Goal: Task Accomplishment & Management: Complete application form

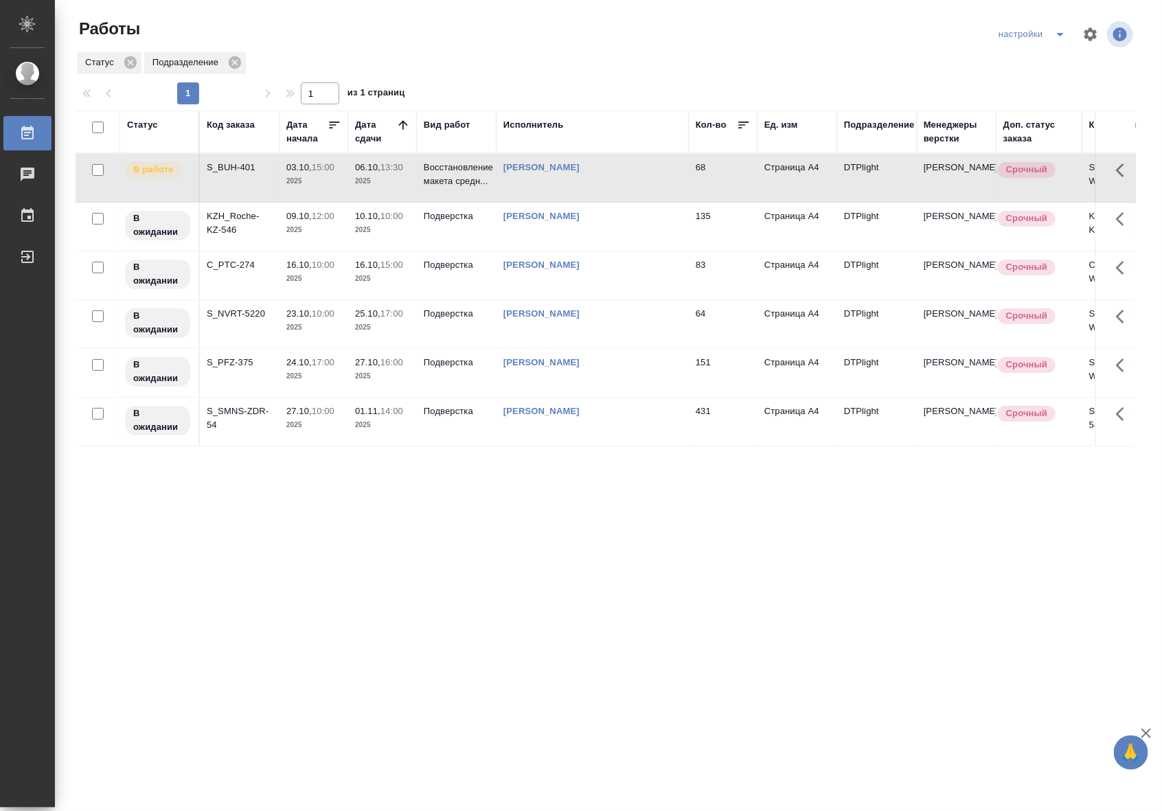
click at [608, 194] on td "[PERSON_NAME]" at bounding box center [592, 178] width 192 height 48
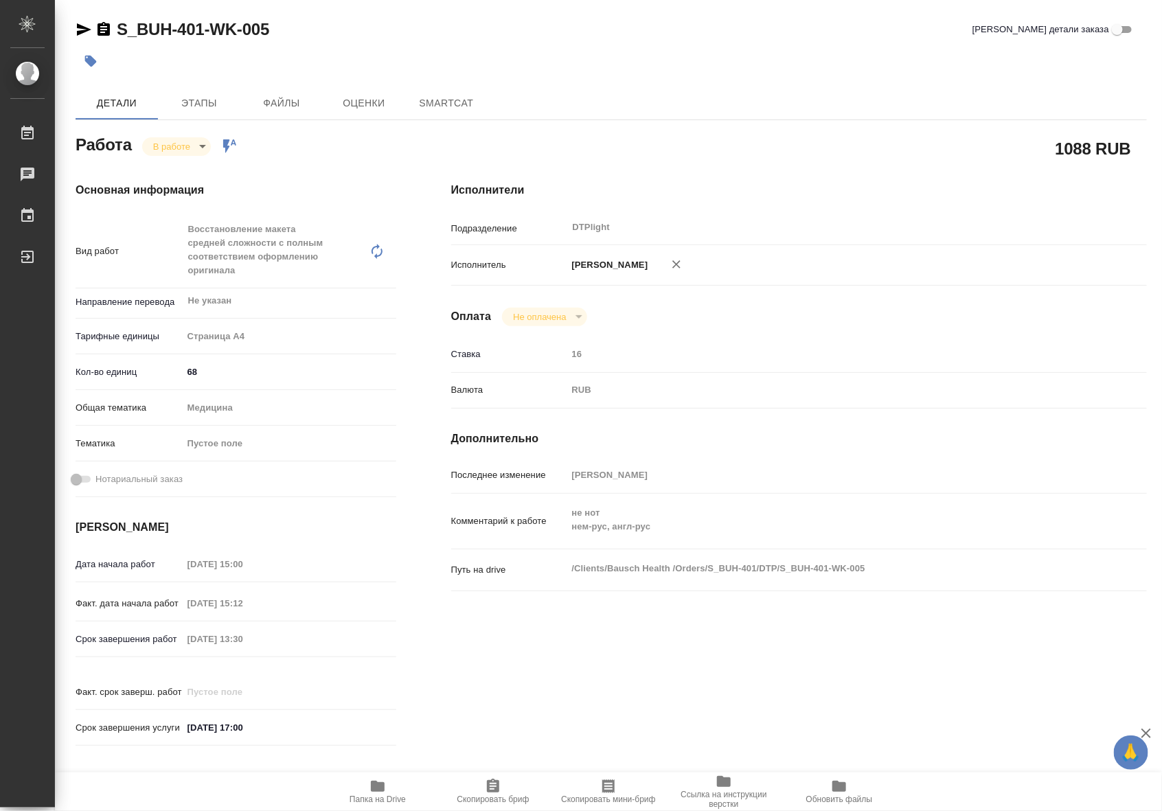
type textarea "x"
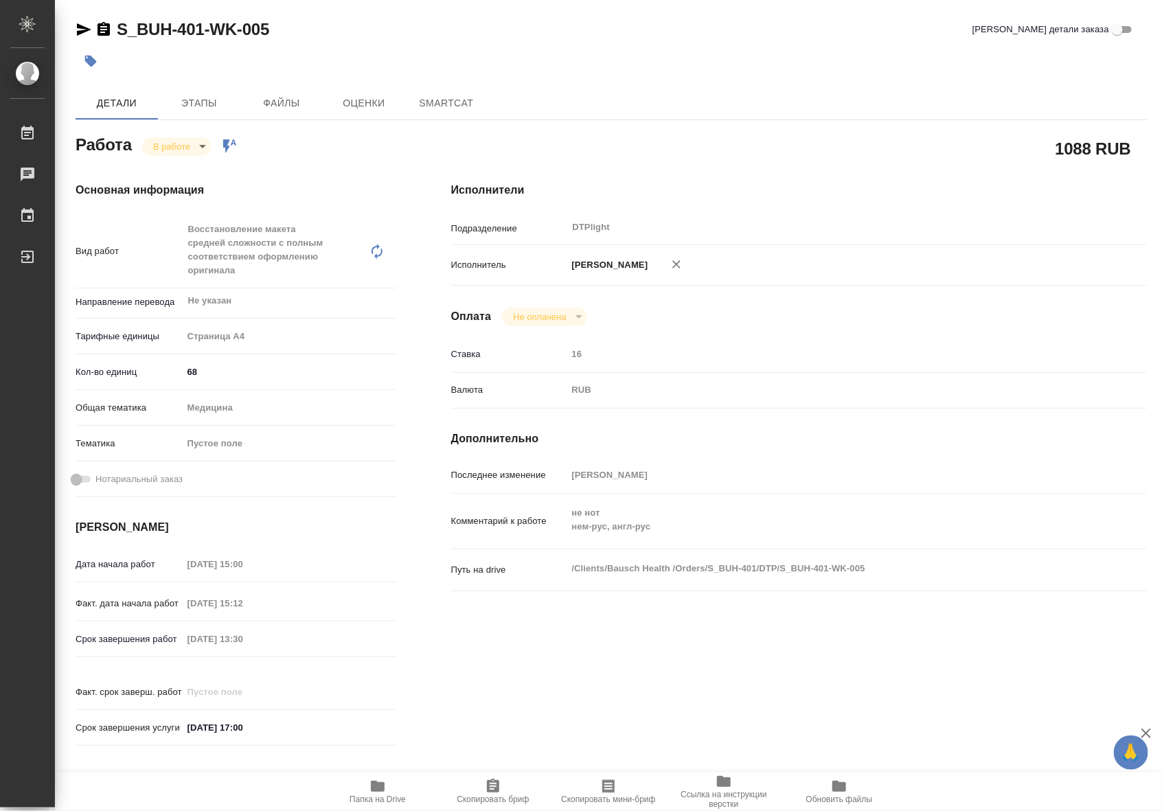
type textarea "x"
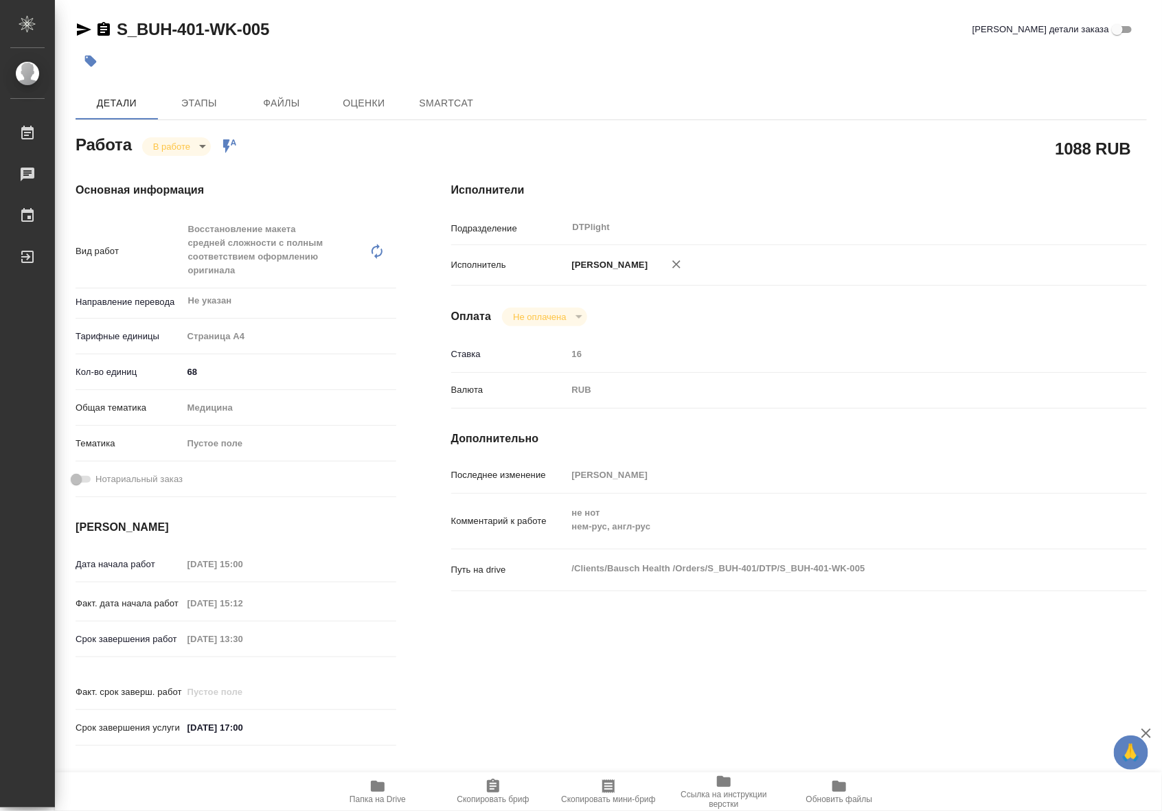
click at [82, 25] on icon "button" at bounding box center [84, 29] width 14 height 12
type textarea "x"
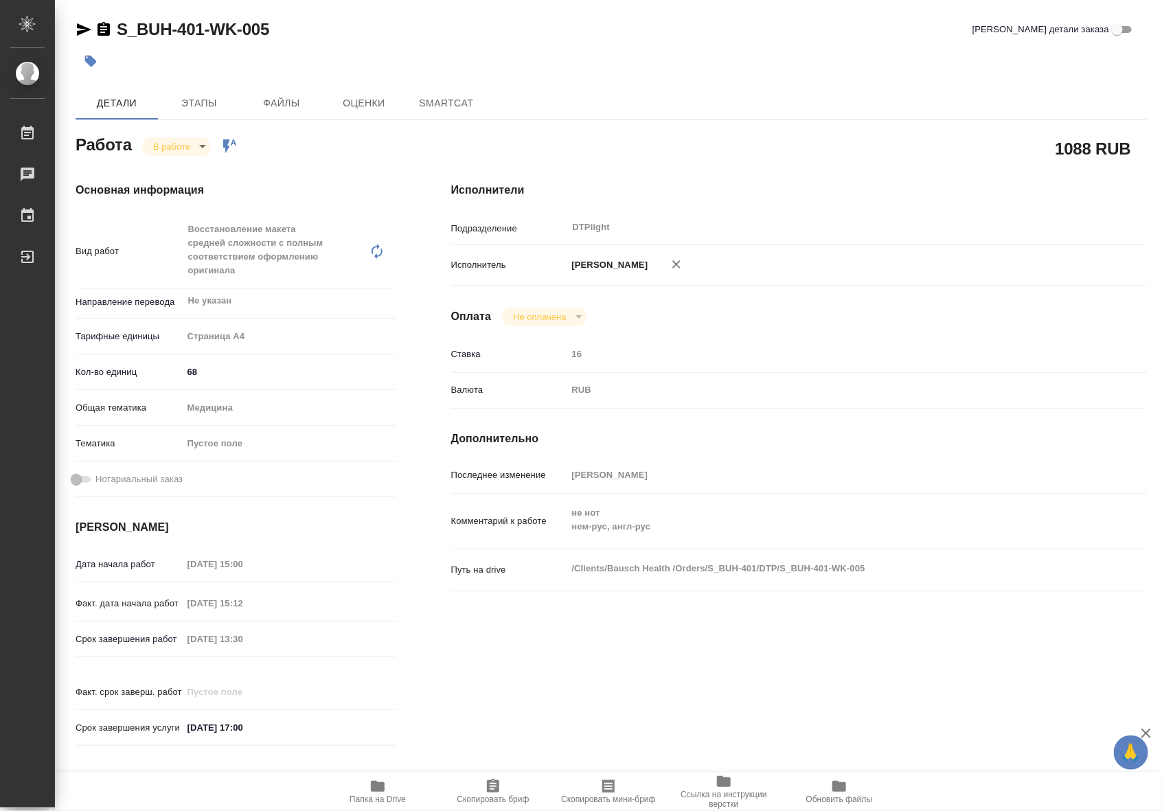
type textarea "x"
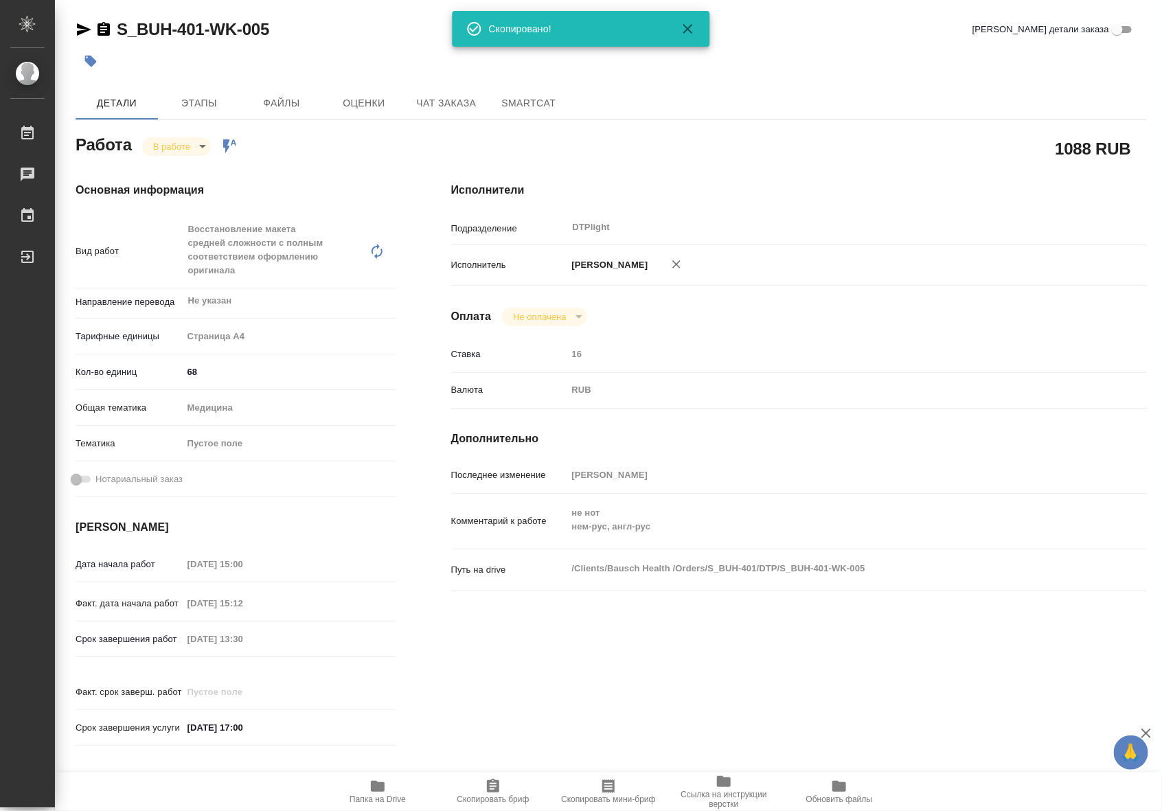
type textarea "x"
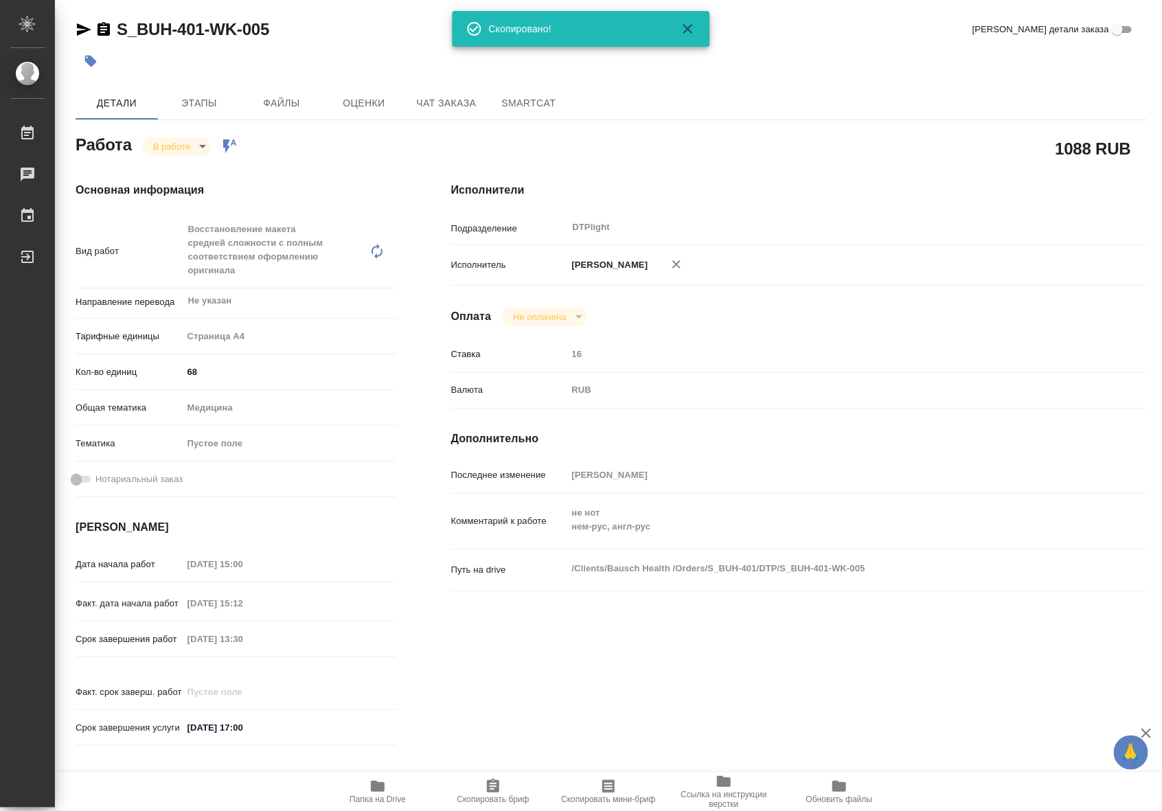
type textarea "x"
